Goal: Find specific page/section

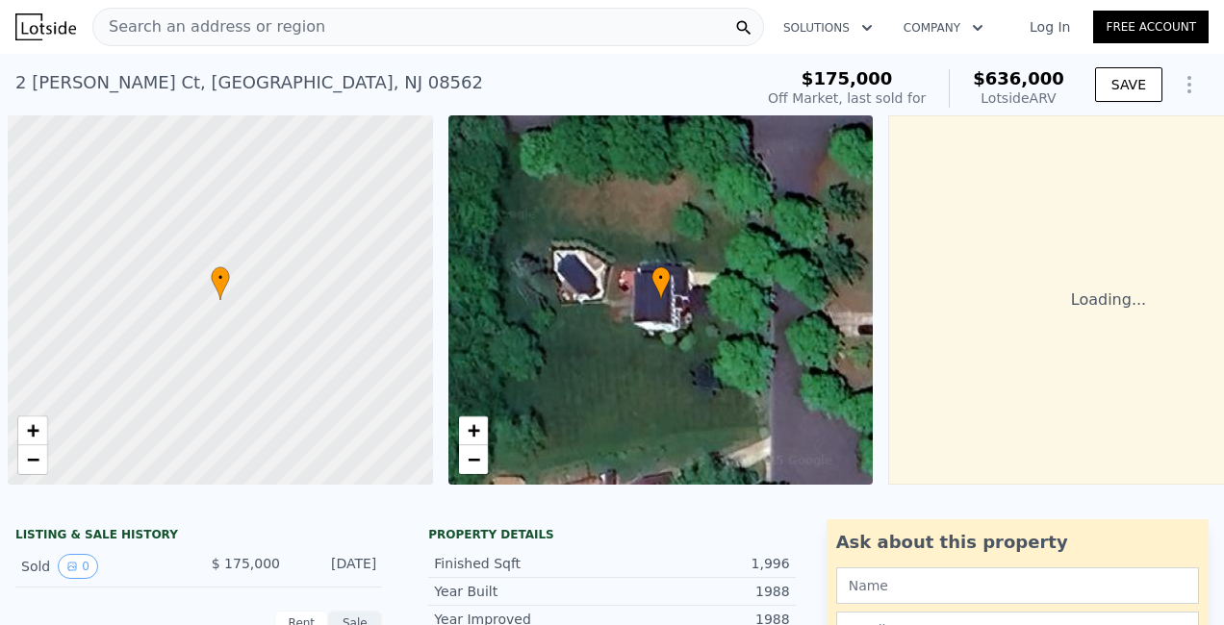
scroll to position [0, 8]
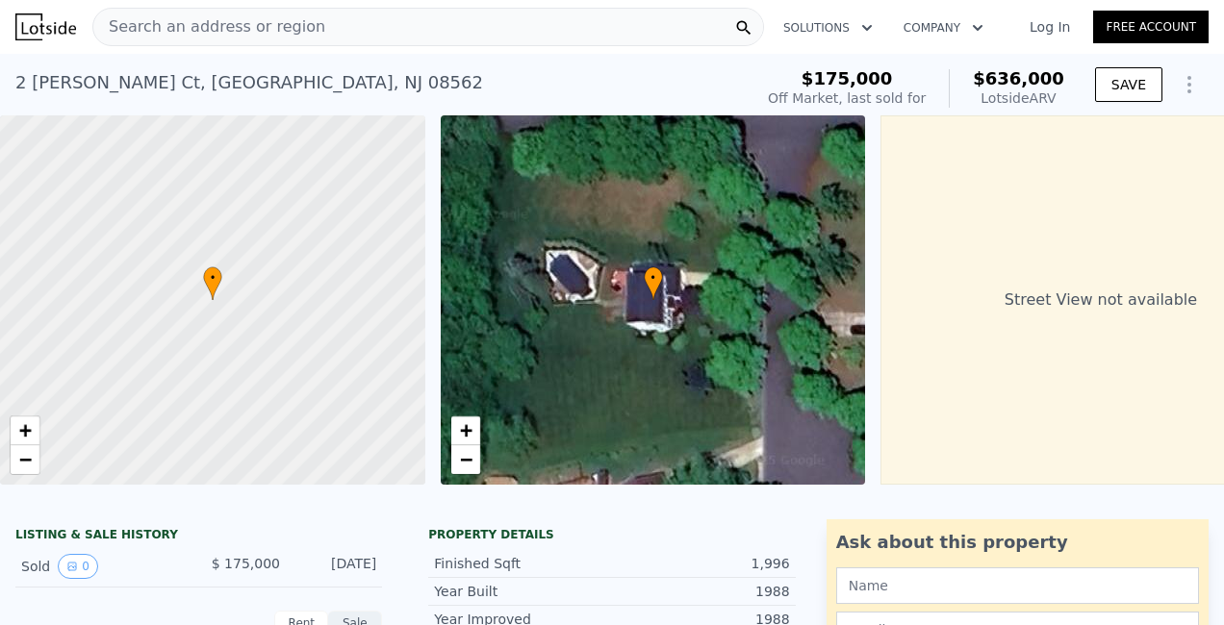
click at [316, 25] on div "Search an address or region" at bounding box center [428, 27] width 672 height 38
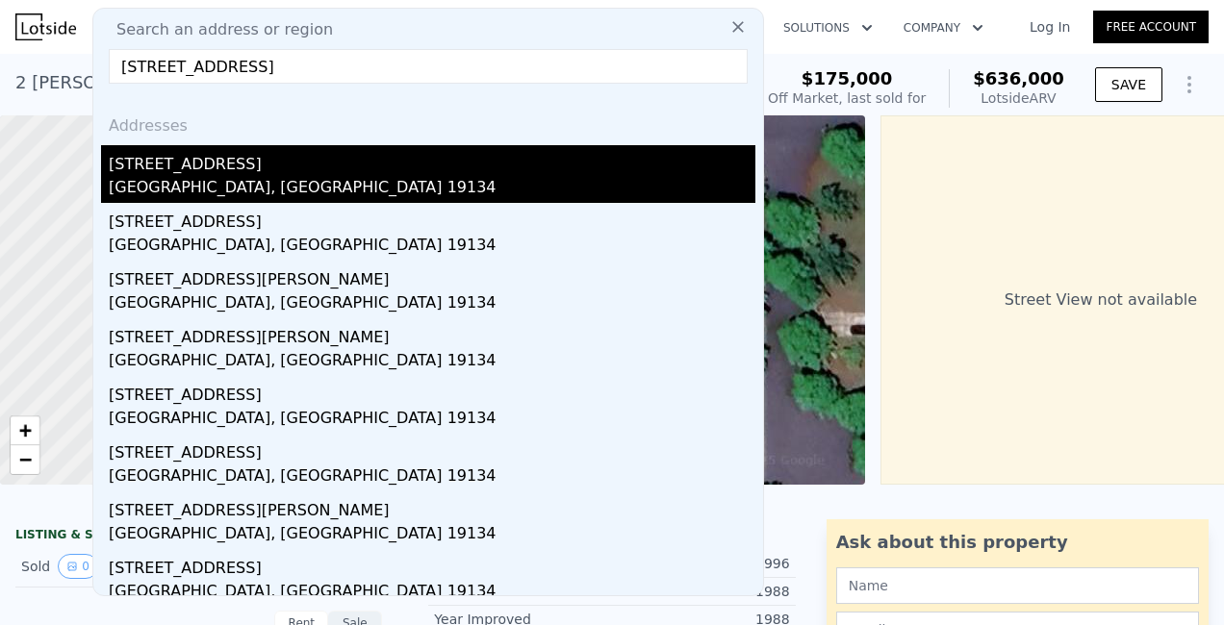
type input "[STREET_ADDRESS]"
click at [266, 187] on div "[GEOGRAPHIC_DATA], [GEOGRAPHIC_DATA] 19134" at bounding box center [432, 189] width 647 height 27
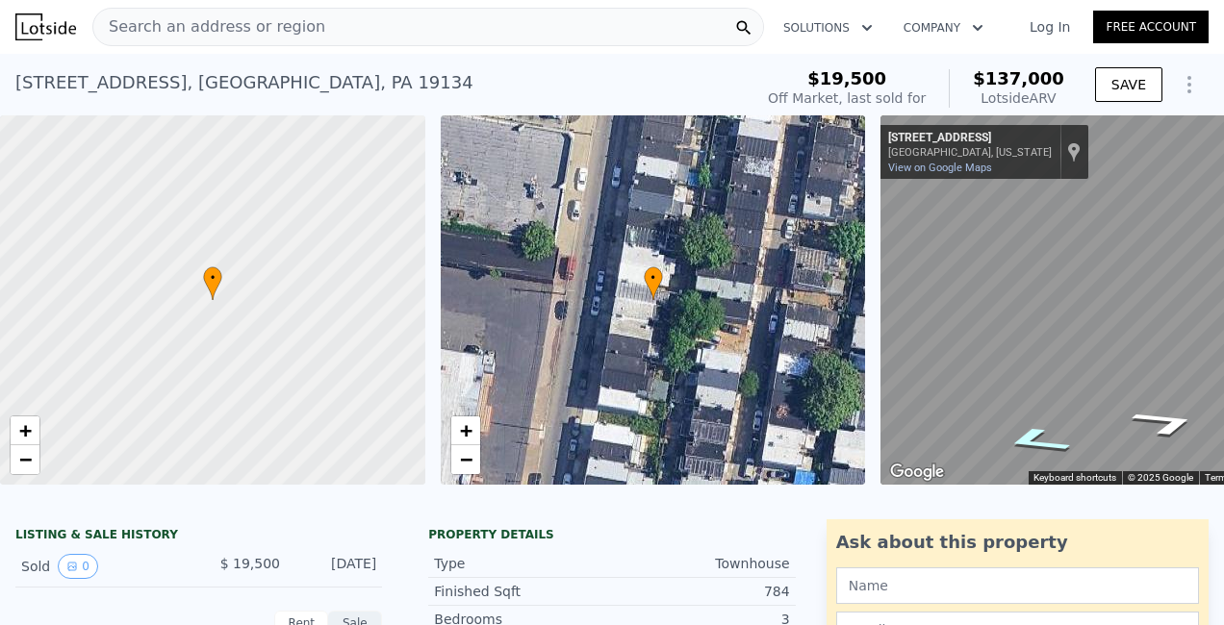
click at [1027, 444] on icon "Go North, C St" at bounding box center [1036, 440] width 128 height 41
click at [1175, 421] on icon "Go South, C St" at bounding box center [1166, 422] width 128 height 41
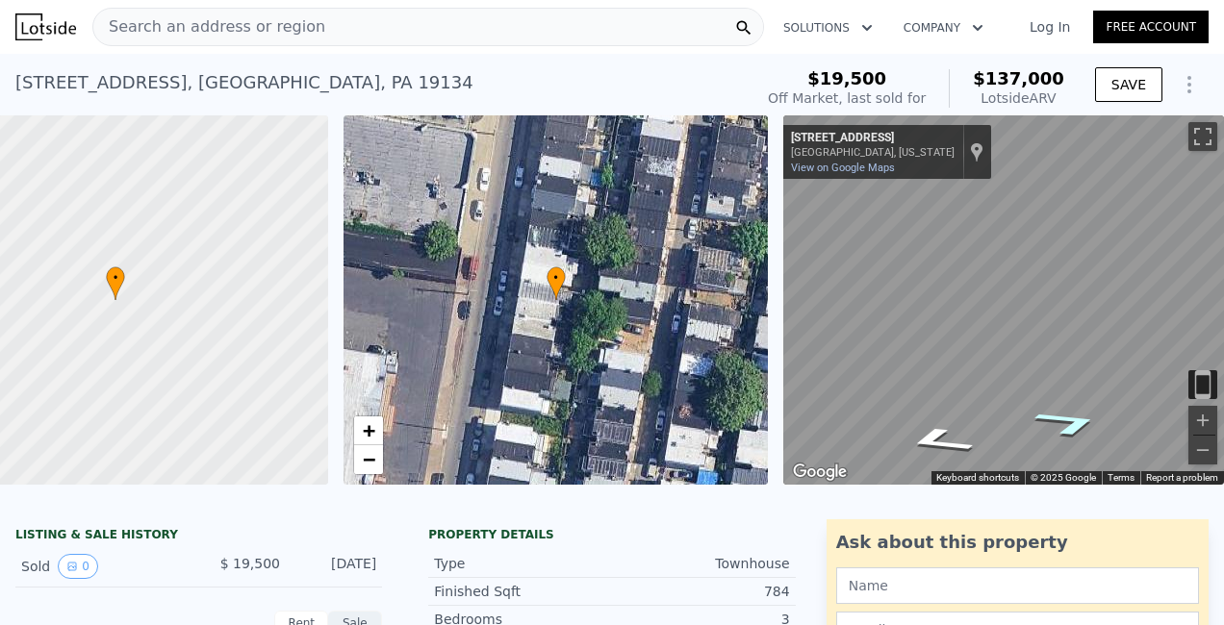
click at [1064, 424] on icon "Go South, C St" at bounding box center [1068, 422] width 128 height 41
click at [932, 440] on icon "Go North, C St" at bounding box center [939, 440] width 128 height 41
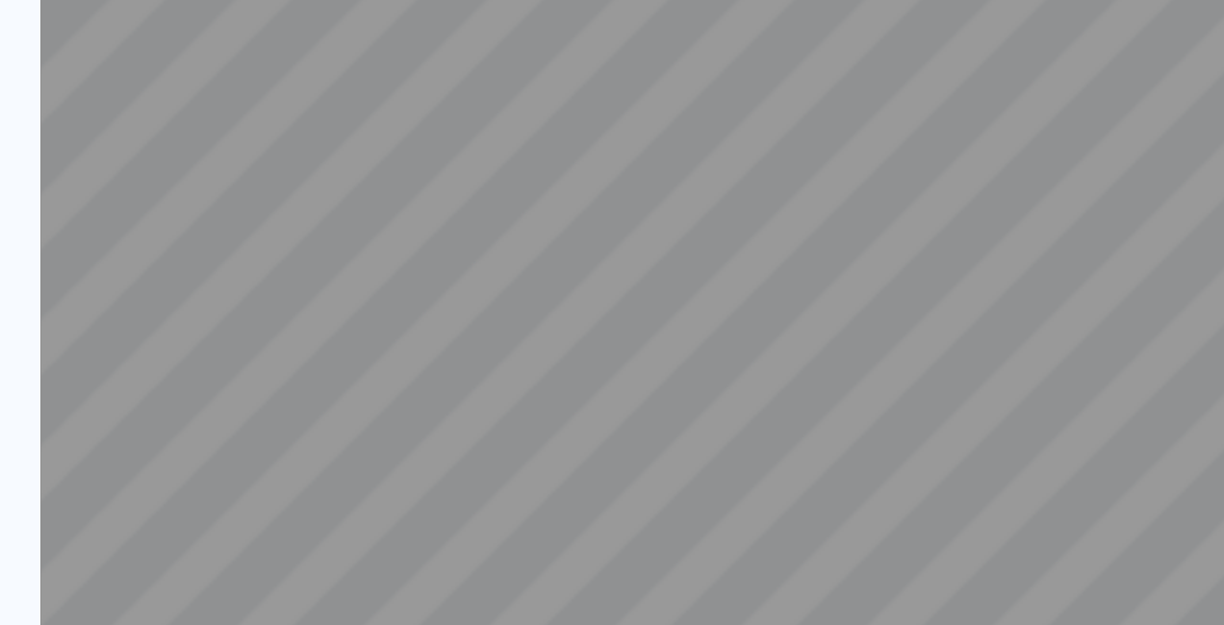
scroll to position [2, 0]
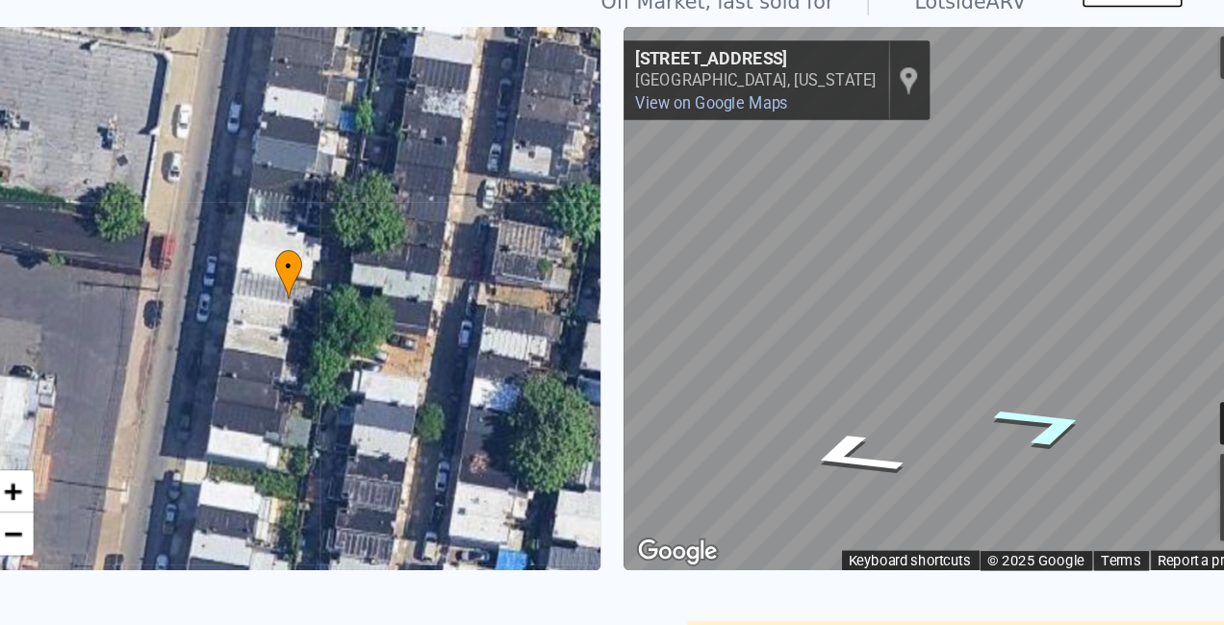
click at [1065, 386] on icon "Go South, C St" at bounding box center [1068, 385] width 128 height 46
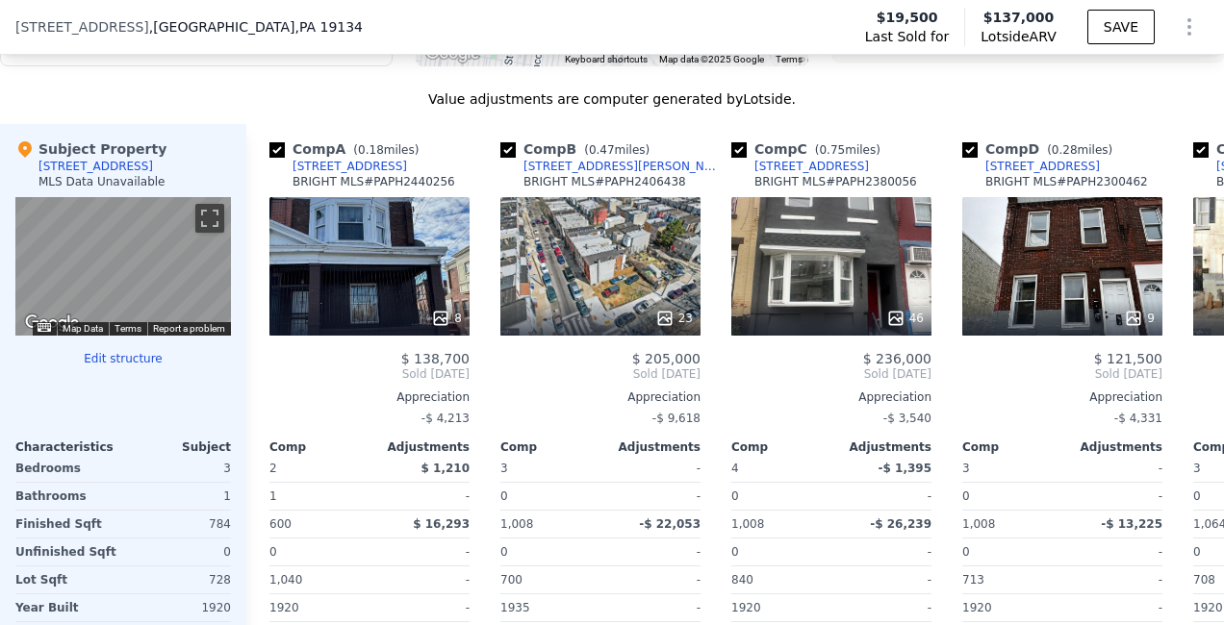
scroll to position [1915, 0]
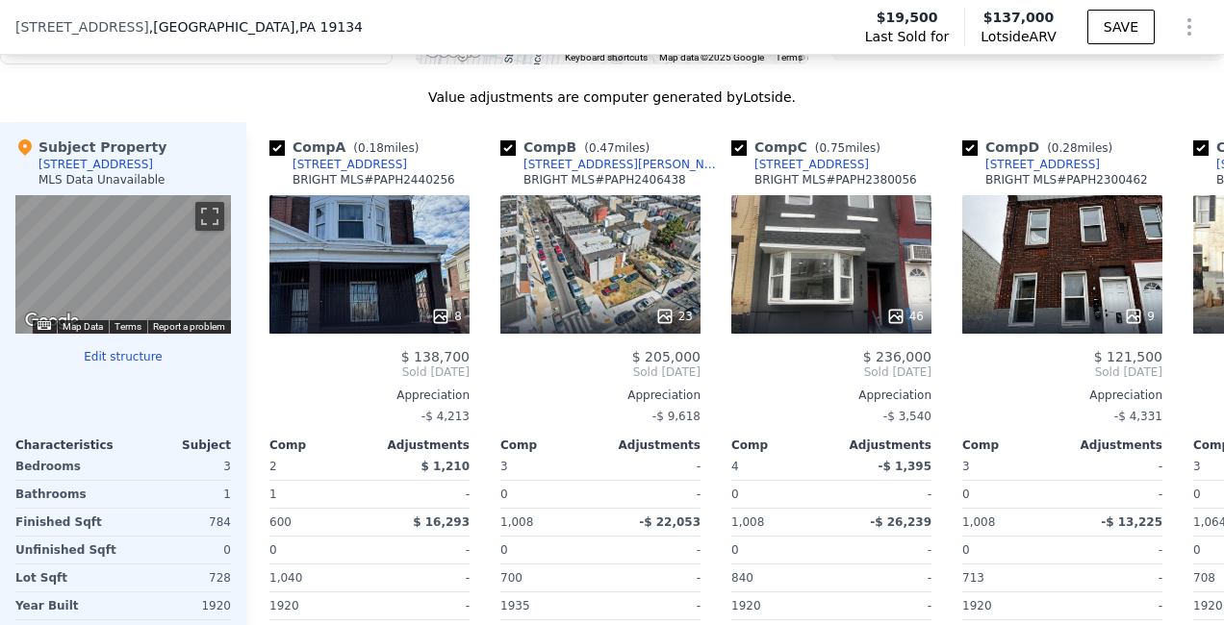
click at [213, 332] on link "Report a problem" at bounding box center [189, 326] width 72 height 11
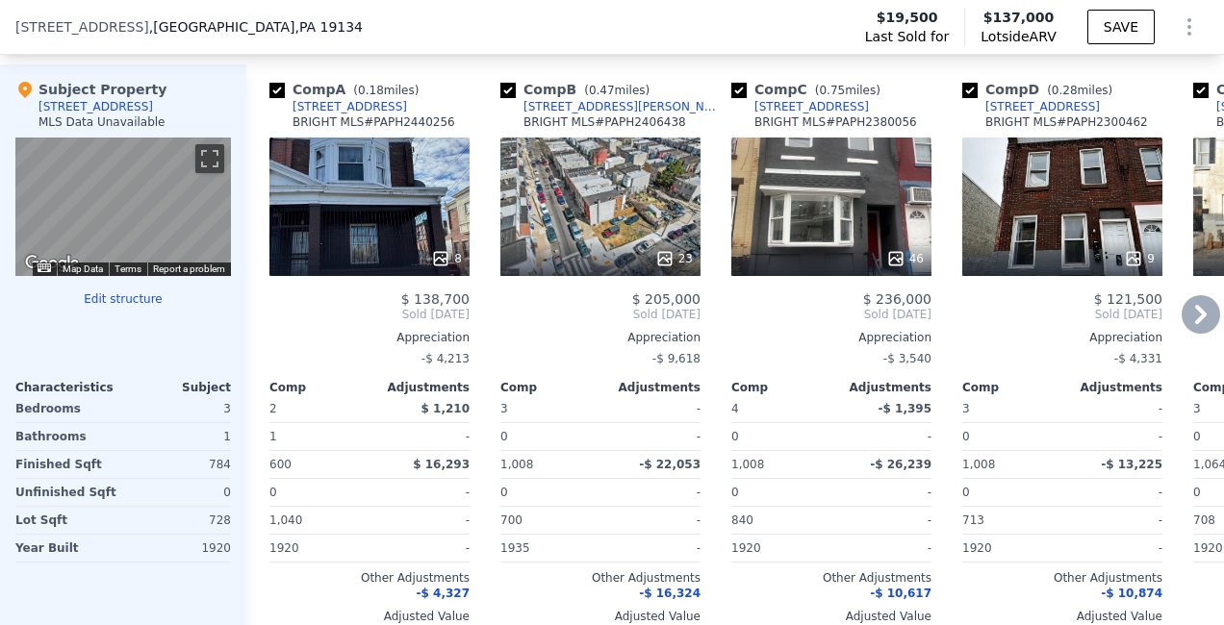
scroll to position [1972, 0]
